Goal: Task Accomplishment & Management: Use online tool/utility

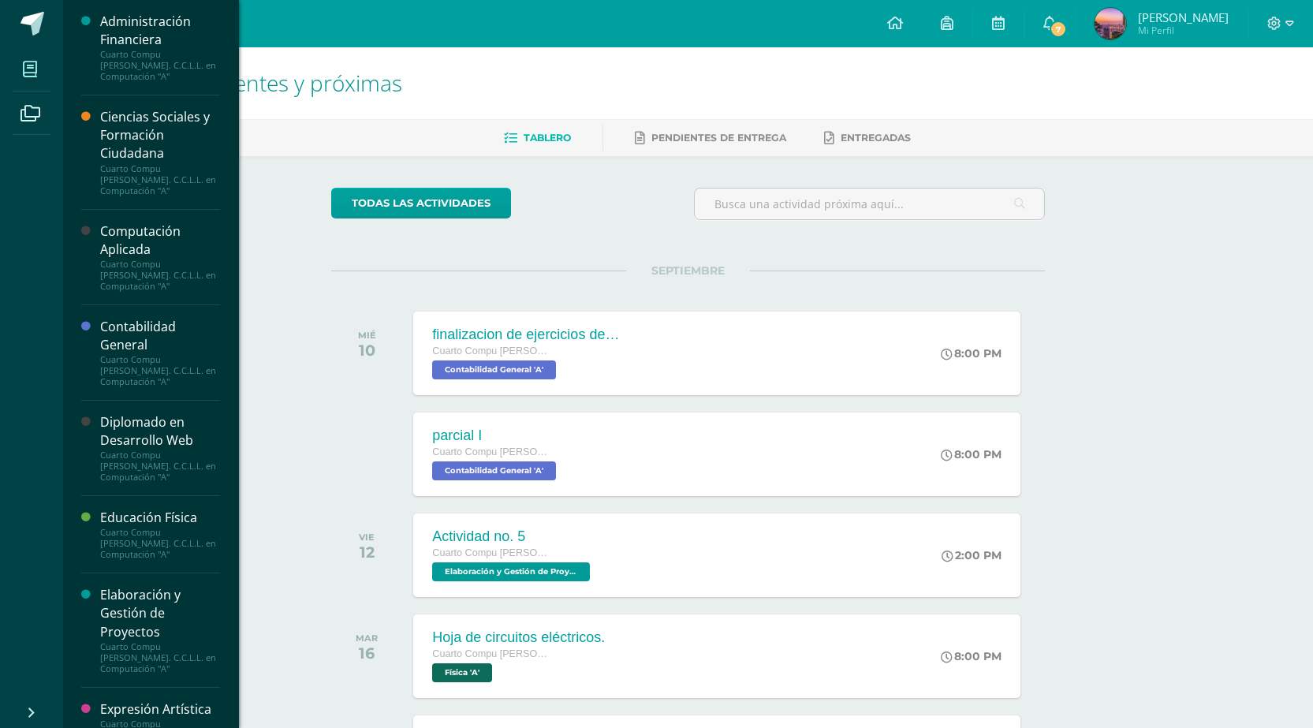
click at [37, 83] on span at bounding box center [30, 68] width 35 height 35
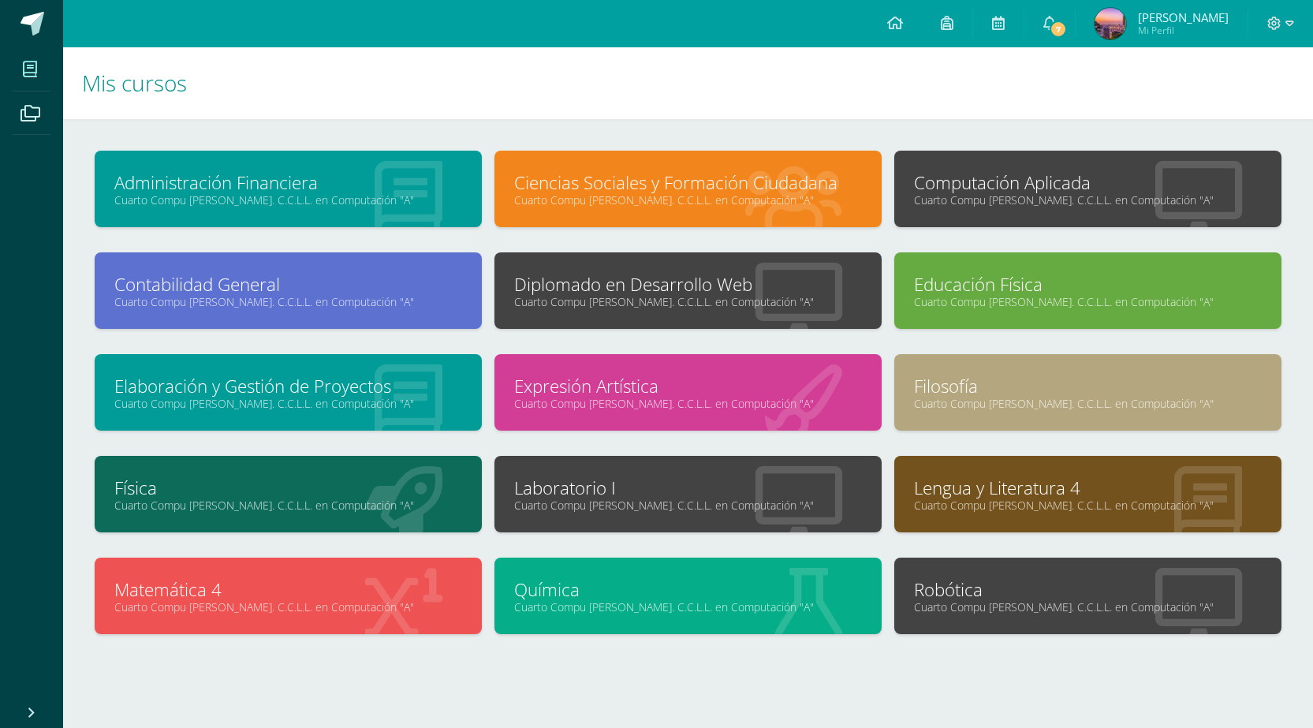
click at [615, 276] on link "Diplomado en Desarrollo Web" at bounding box center [688, 284] width 348 height 24
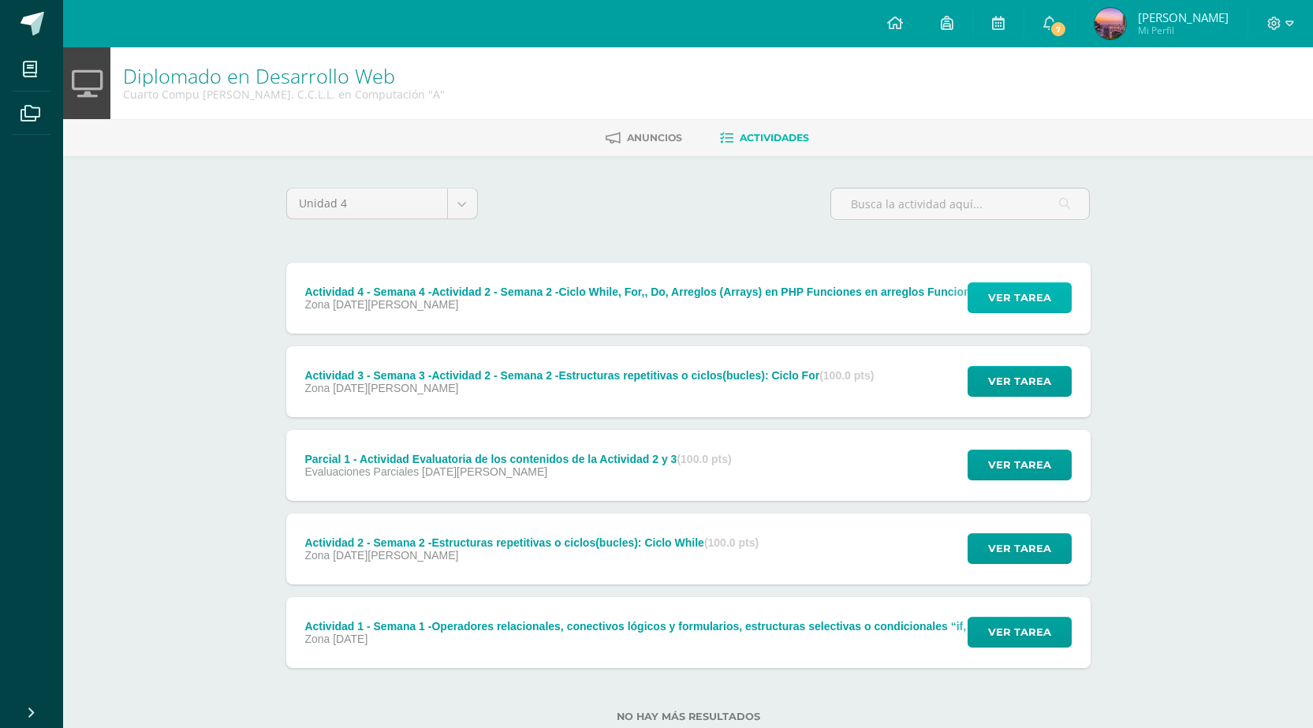
click at [1018, 300] on span "Ver tarea" at bounding box center [1019, 297] width 63 height 29
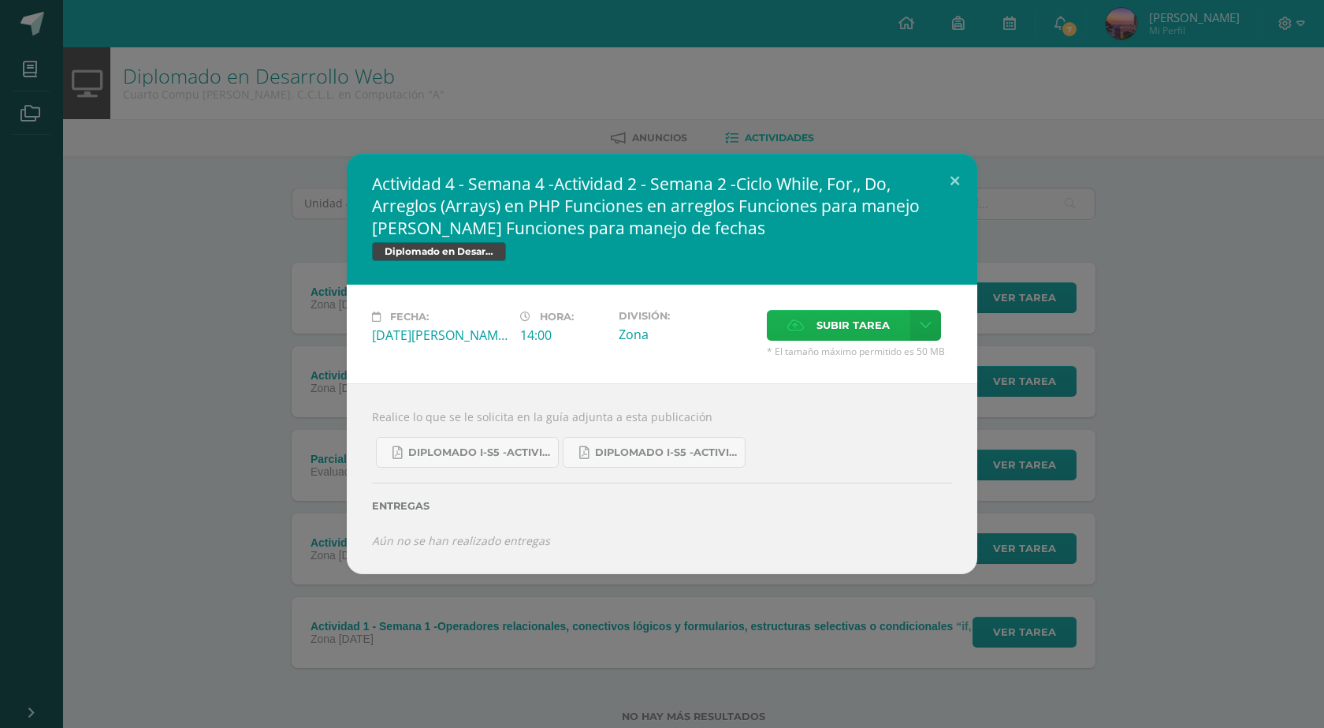
click at [802, 320] on icon at bounding box center [796, 325] width 17 height 10
click at [0, 0] on input "Subir tarea" at bounding box center [0, 0] width 0 height 0
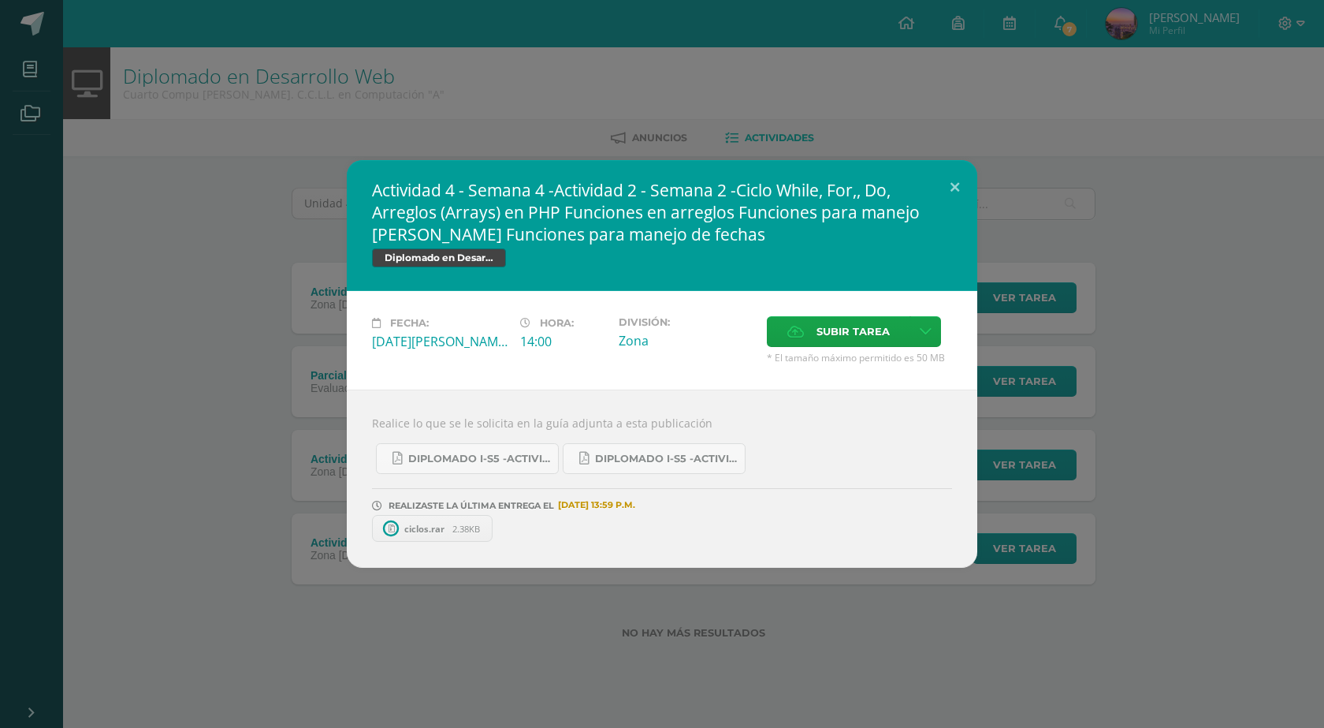
click at [1133, 338] on div "Actividad 4 - Semana 4 -Actividad 2 - Semana 2 -Ciclo While, For,, Do, Arreglos…" at bounding box center [662, 364] width 1312 height 408
